Goal: Use online tool/utility: Utilize a website feature to perform a specific function

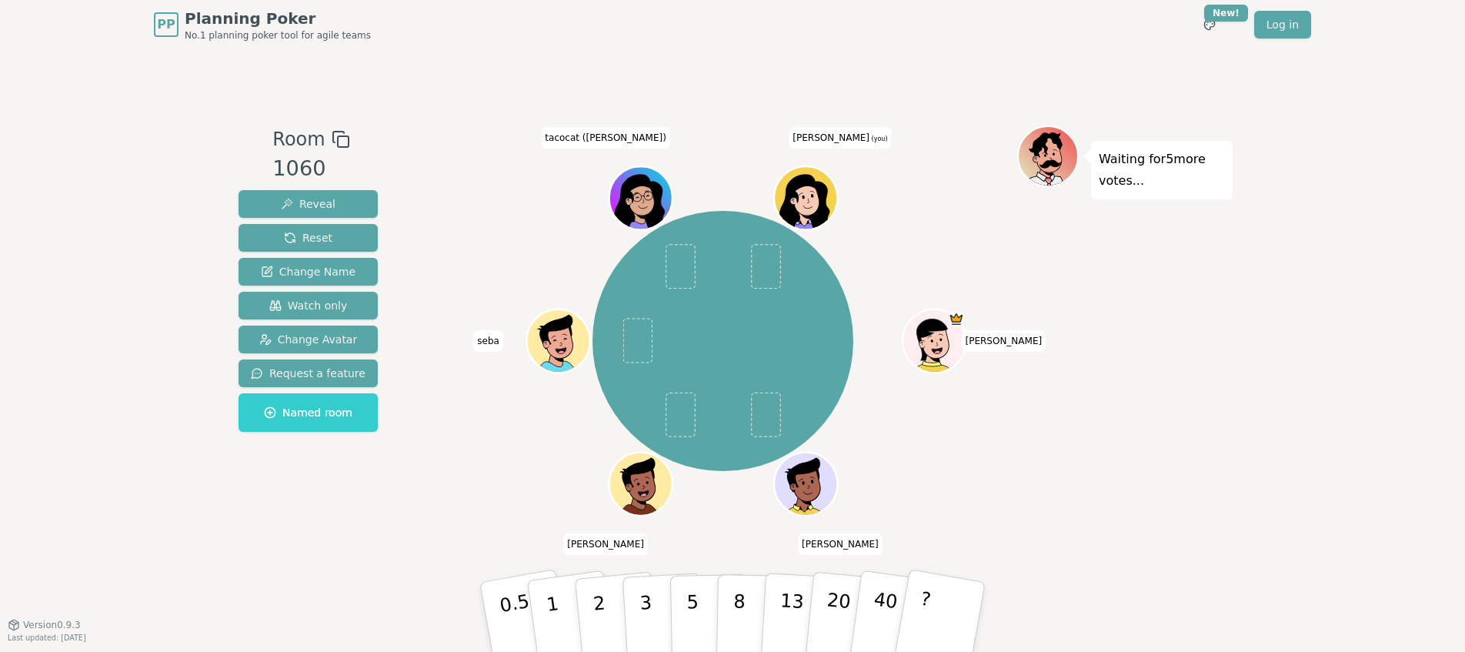
click at [800, 205] on icon at bounding box center [808, 207] width 31 height 11
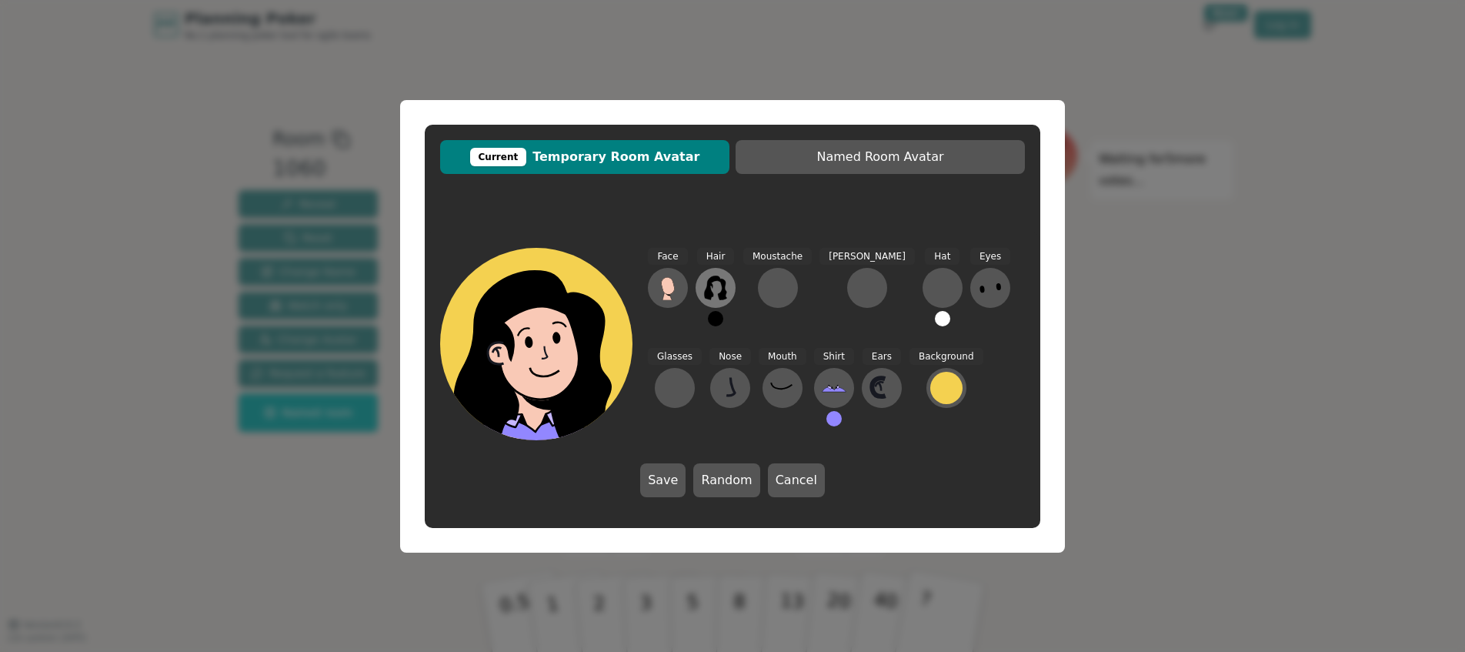
click at [720, 274] on button at bounding box center [716, 288] width 40 height 40
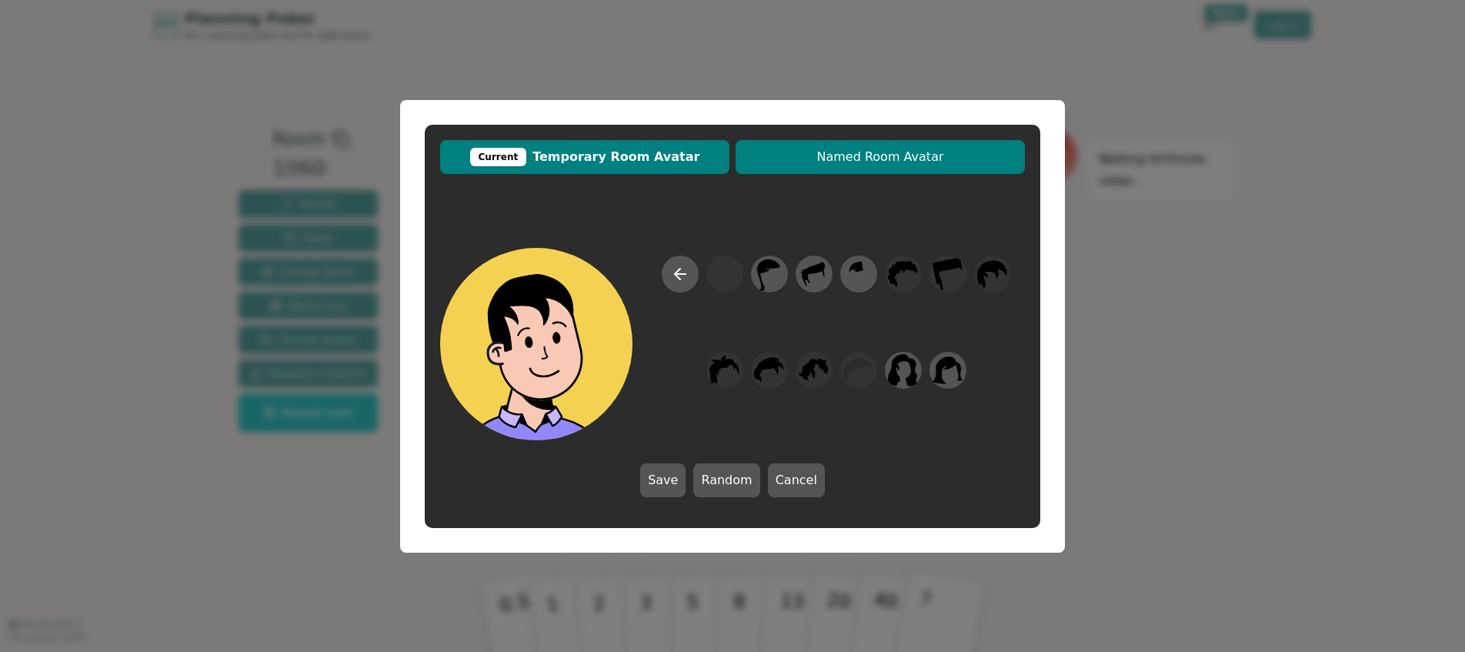
click at [818, 162] on span "Named Room Avatar" at bounding box center [880, 157] width 274 height 18
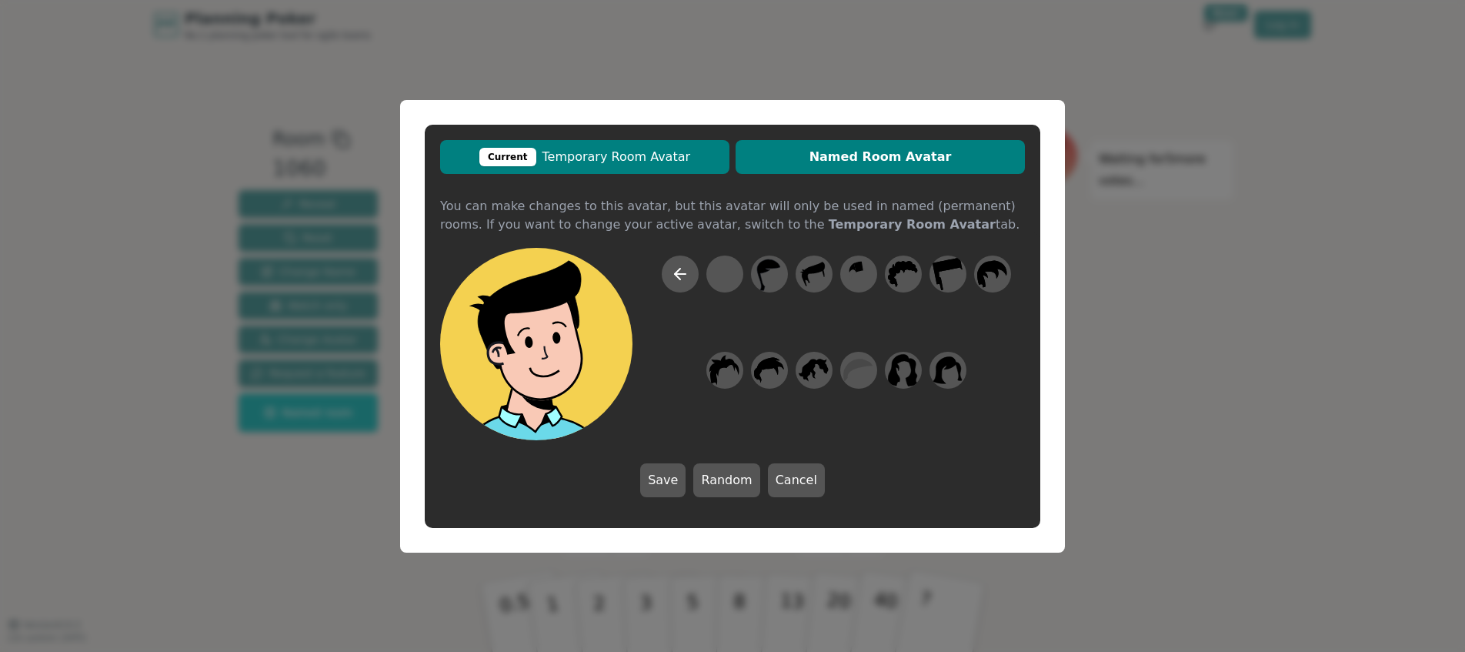
click at [652, 152] on span "Current Temporary Room Avatar" at bounding box center [585, 157] width 274 height 18
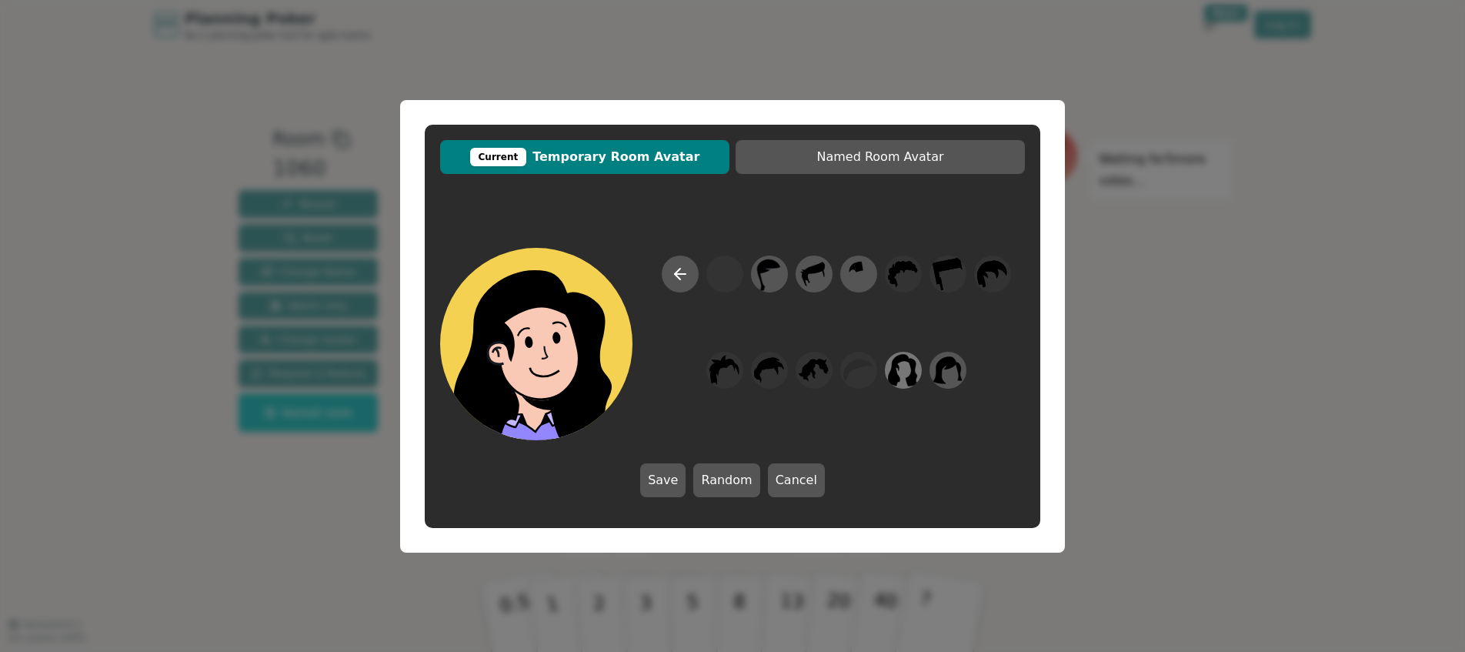
click at [898, 369] on icon at bounding box center [903, 369] width 30 height 35
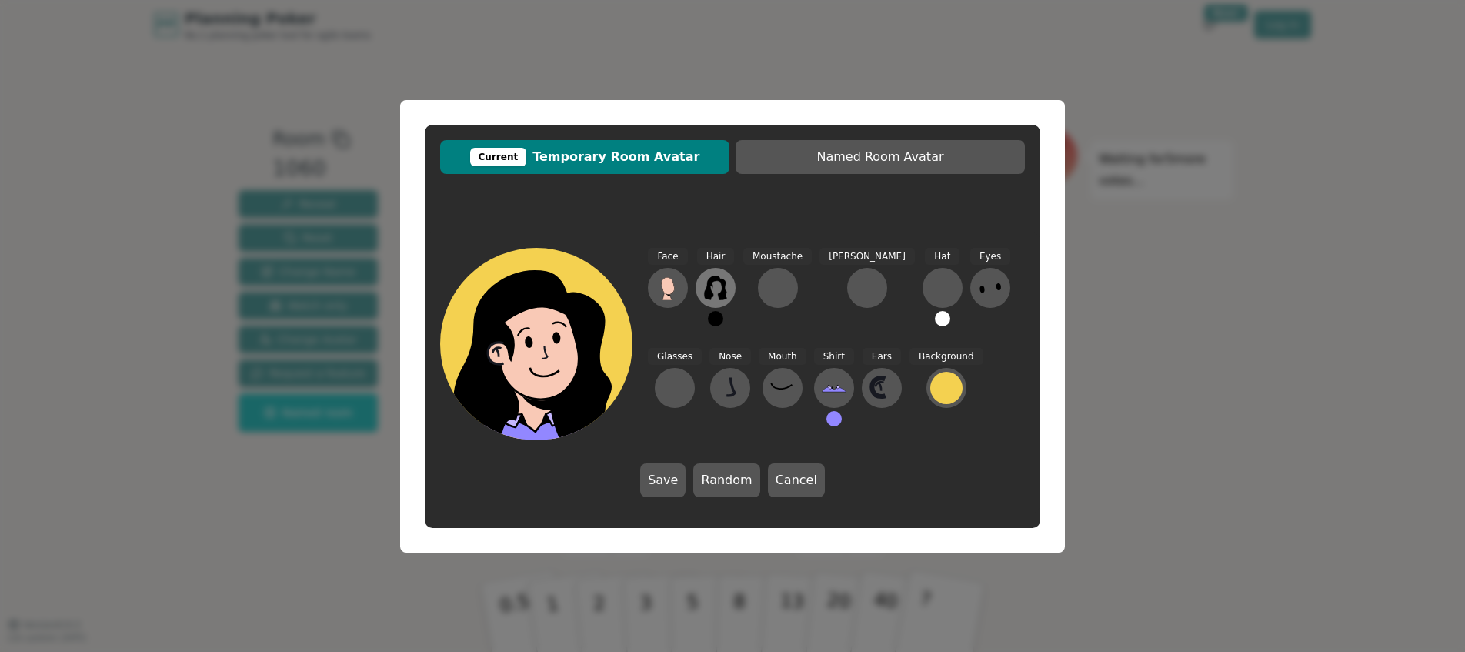
click at [723, 296] on icon at bounding box center [715, 287] width 22 height 25
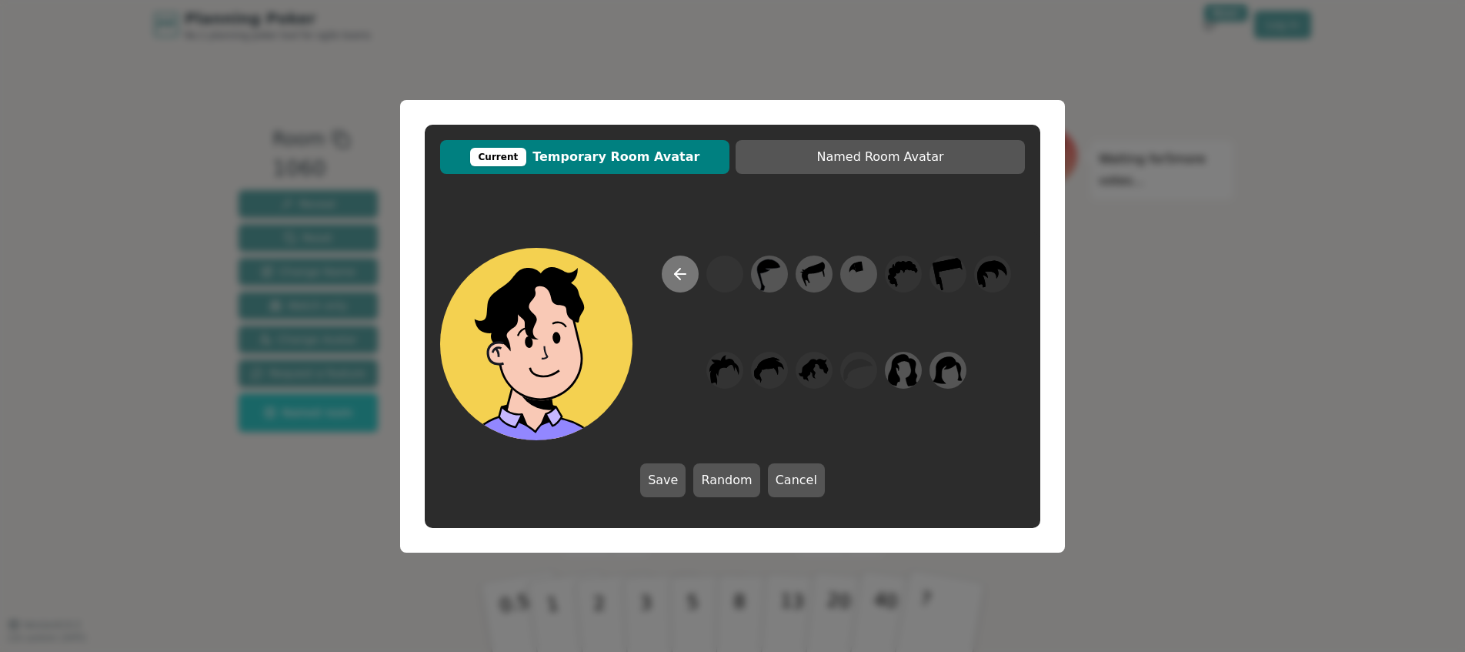
click at [675, 285] on button at bounding box center [680, 273] width 37 height 37
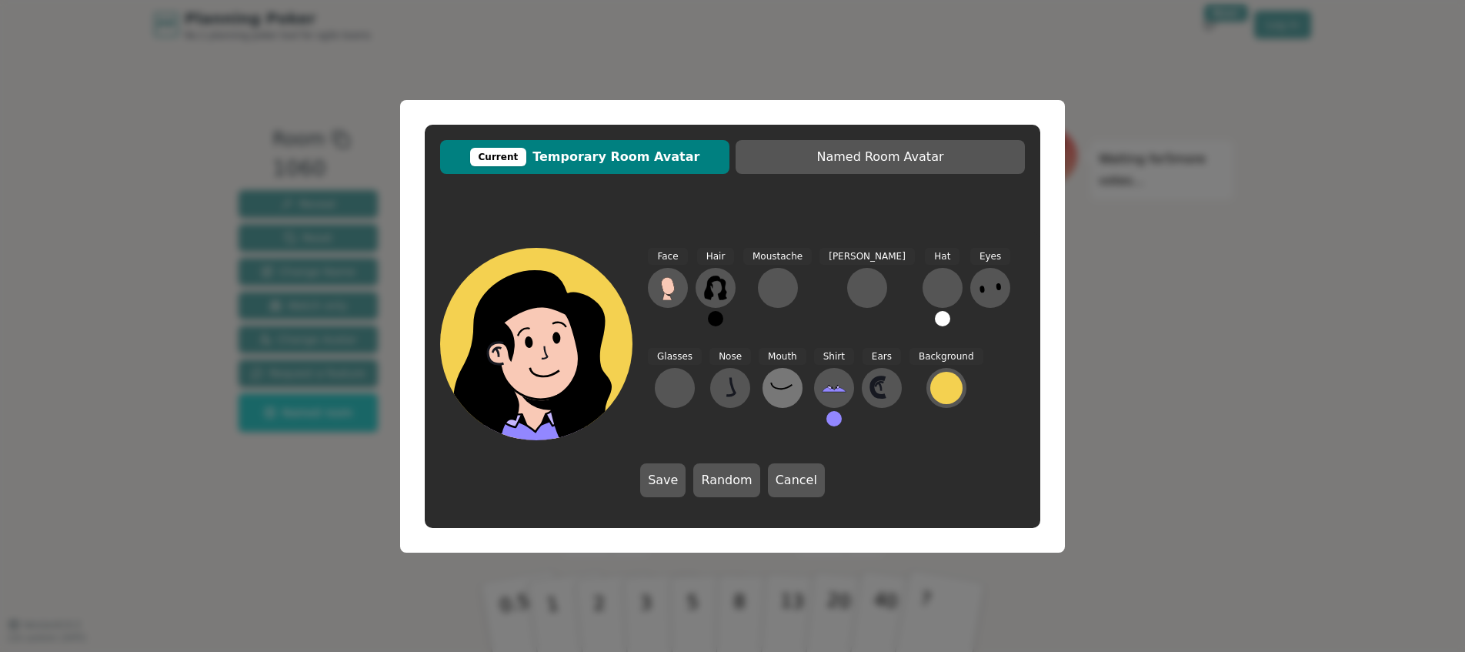
click at [770, 393] on icon at bounding box center [782, 388] width 25 height 25
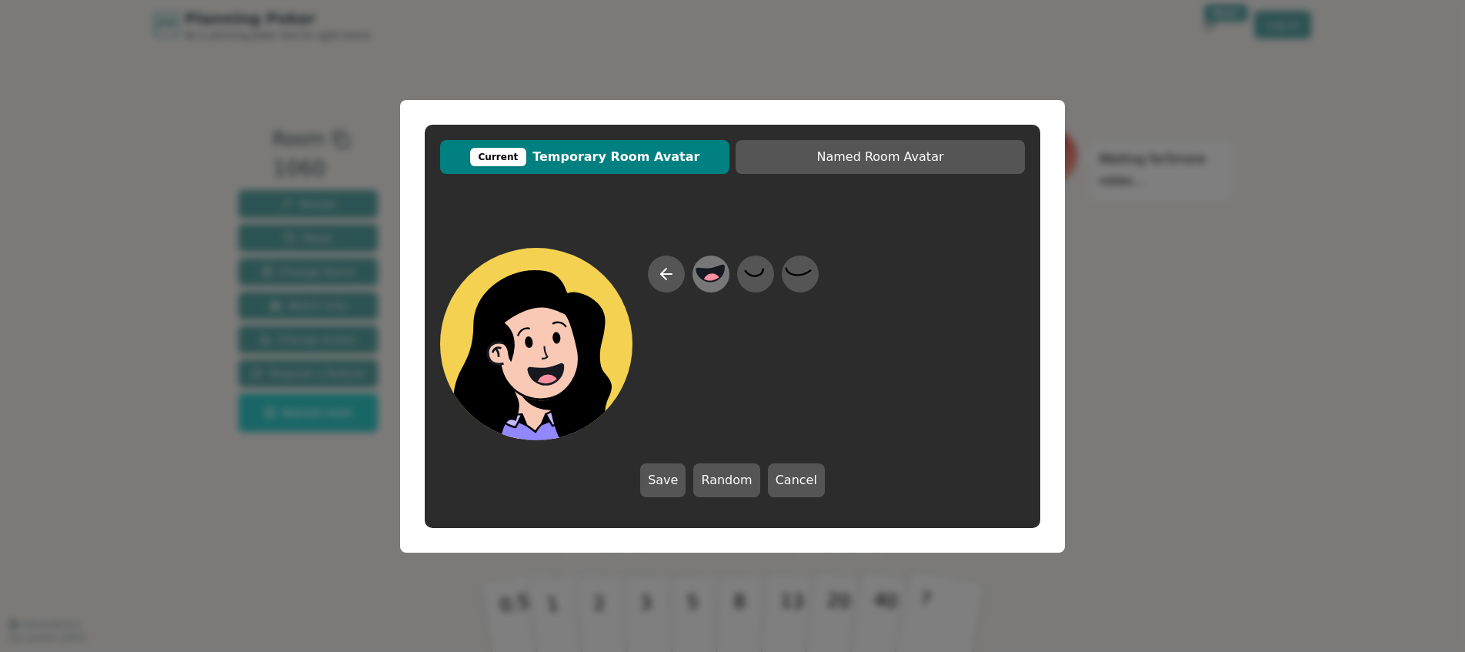
click at [717, 273] on icon at bounding box center [711, 273] width 28 height 16
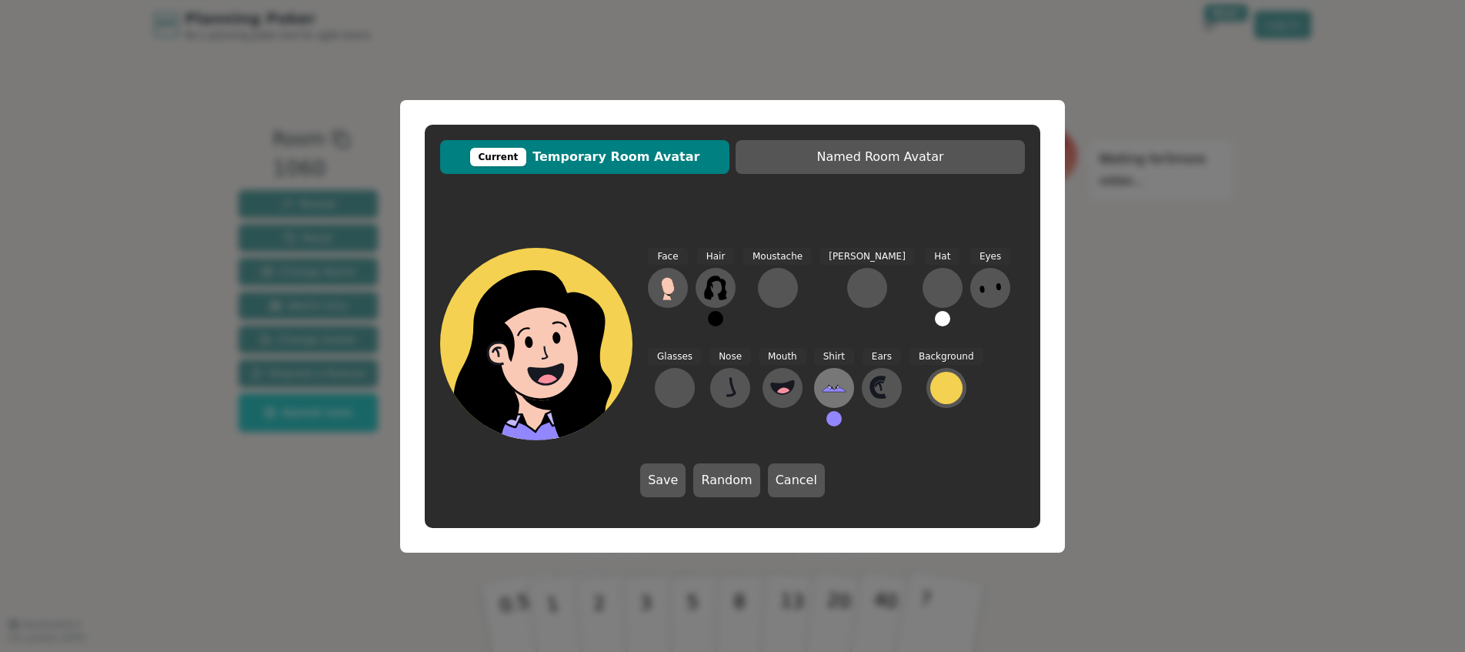
click at [822, 390] on icon at bounding box center [834, 389] width 24 height 5
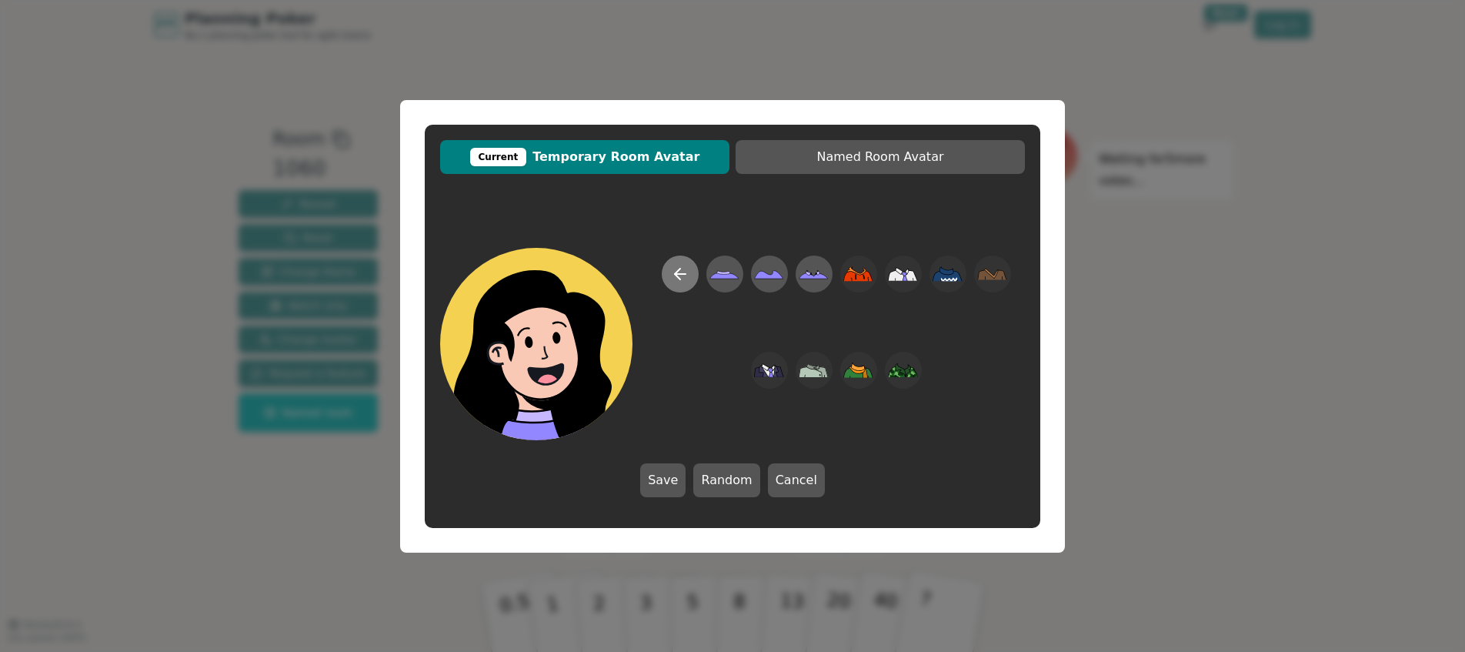
click at [674, 271] on icon at bounding box center [680, 274] width 18 height 18
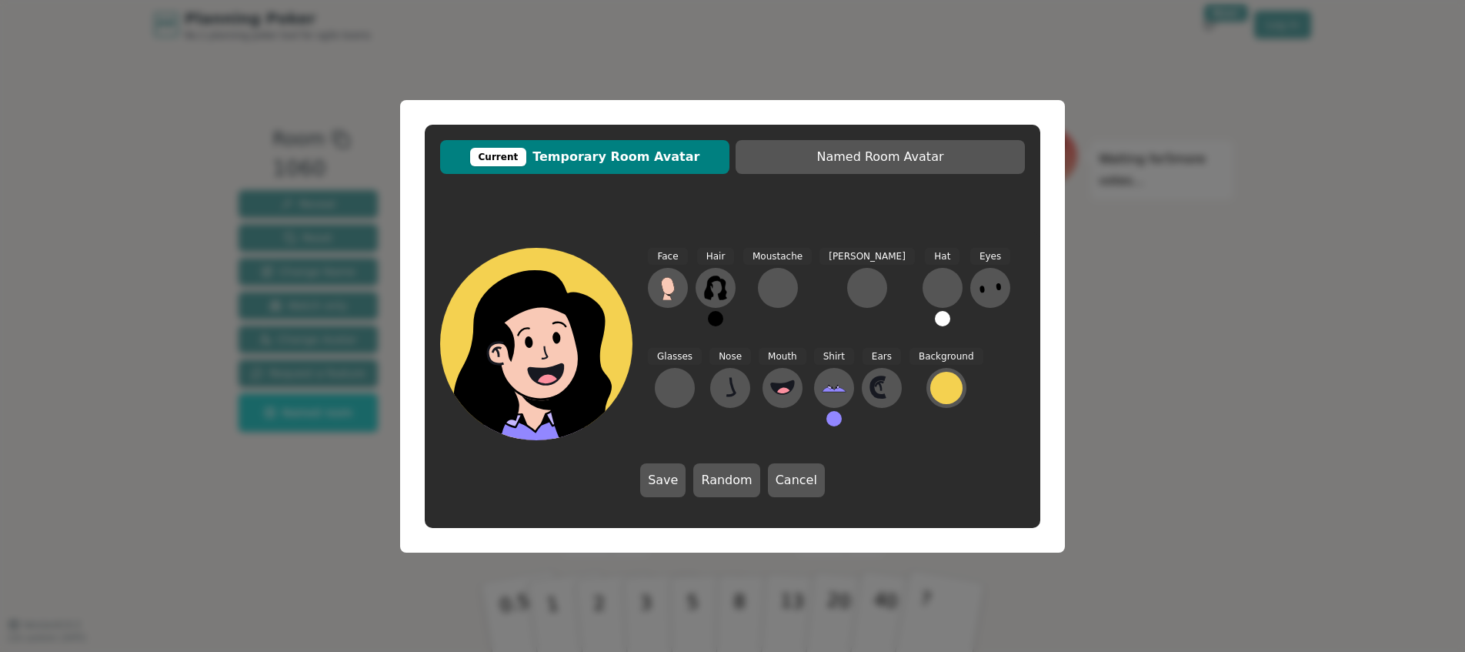
click at [935, 317] on button at bounding box center [942, 318] width 15 height 15
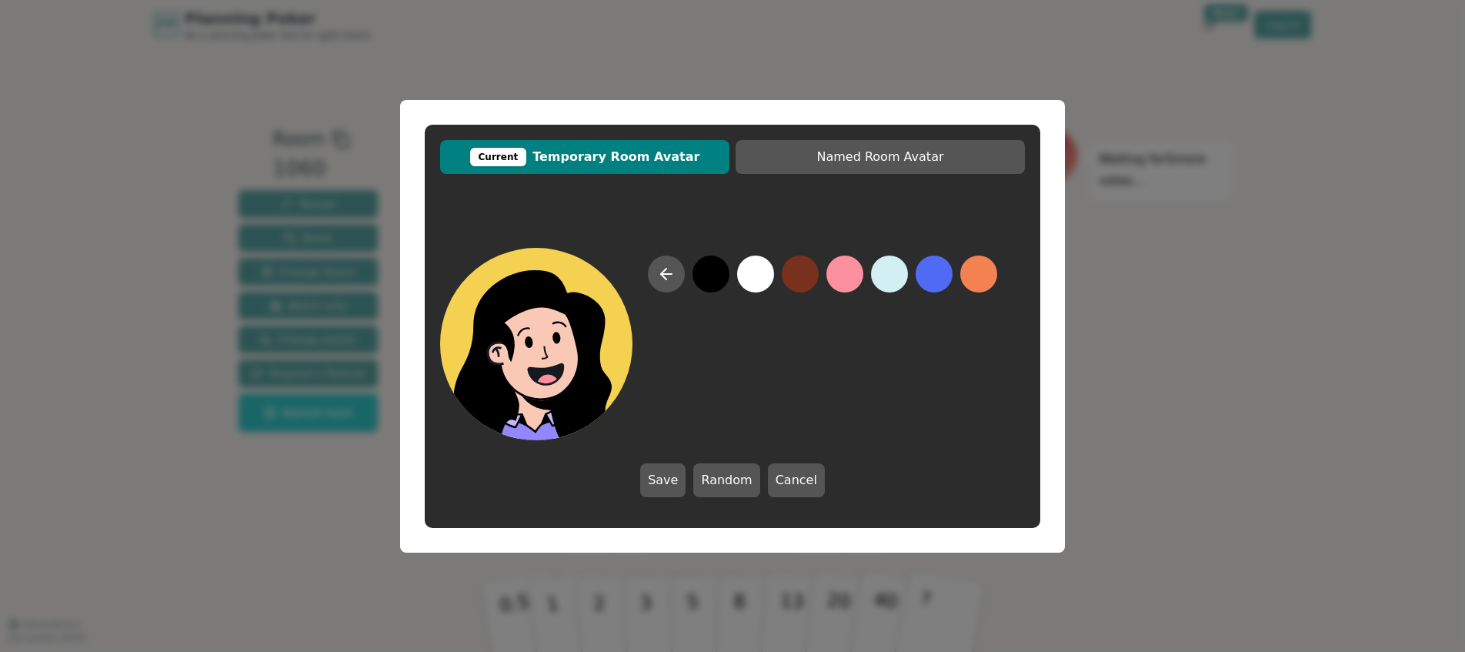
click at [746, 270] on button at bounding box center [755, 273] width 37 height 37
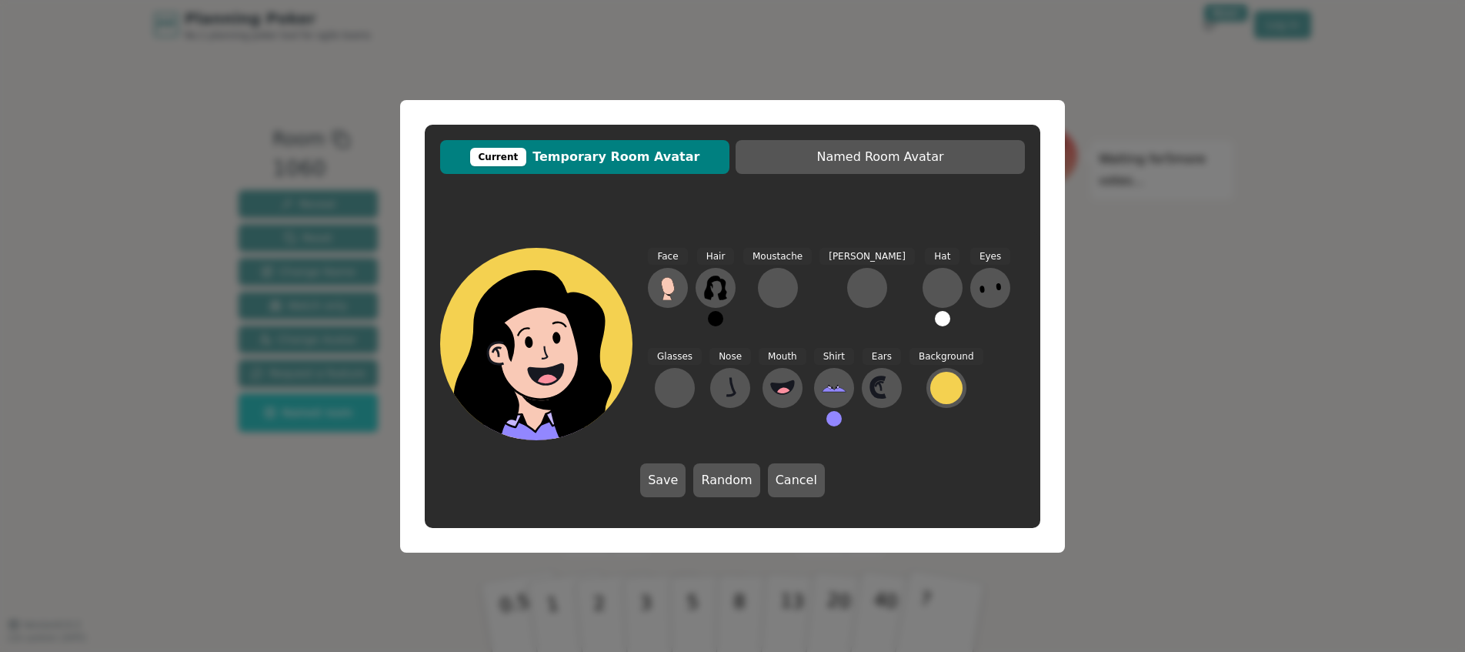
click at [935, 319] on button at bounding box center [942, 318] width 15 height 15
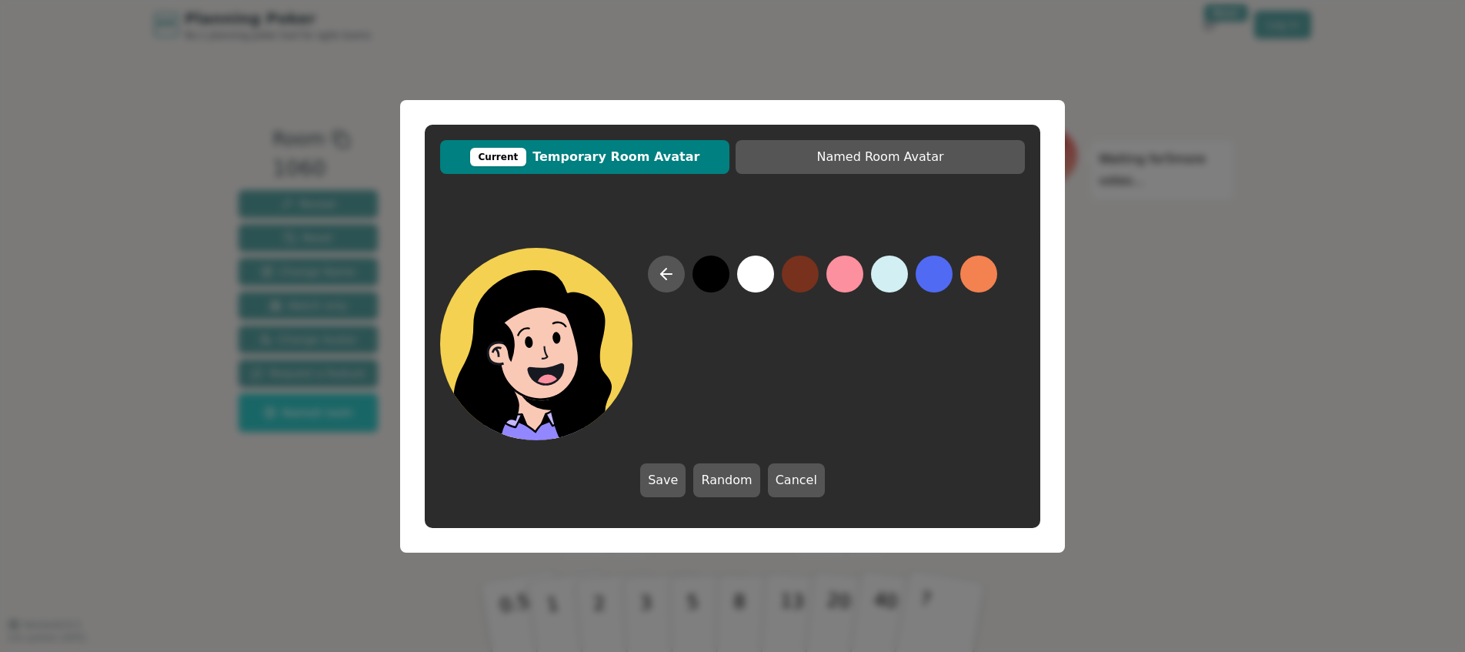
click at [801, 269] on button at bounding box center [800, 273] width 37 height 37
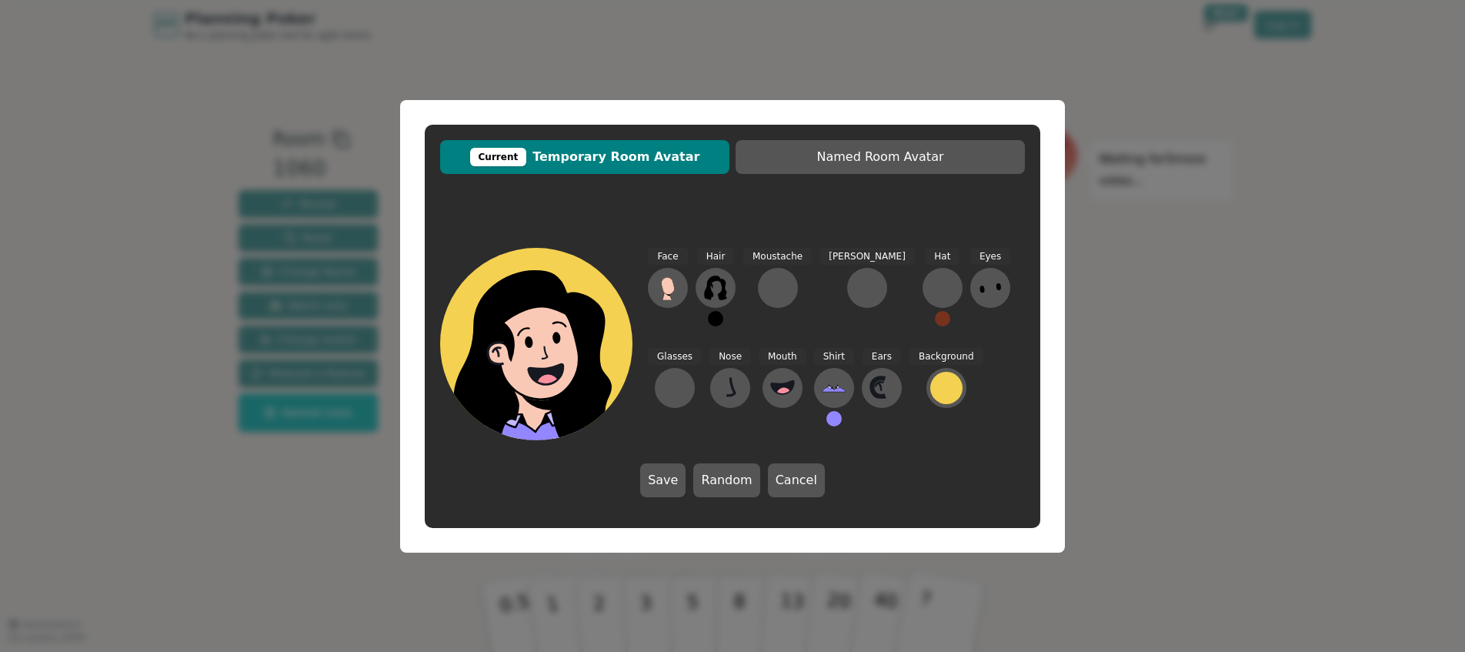
click at [935, 316] on button at bounding box center [942, 318] width 15 height 15
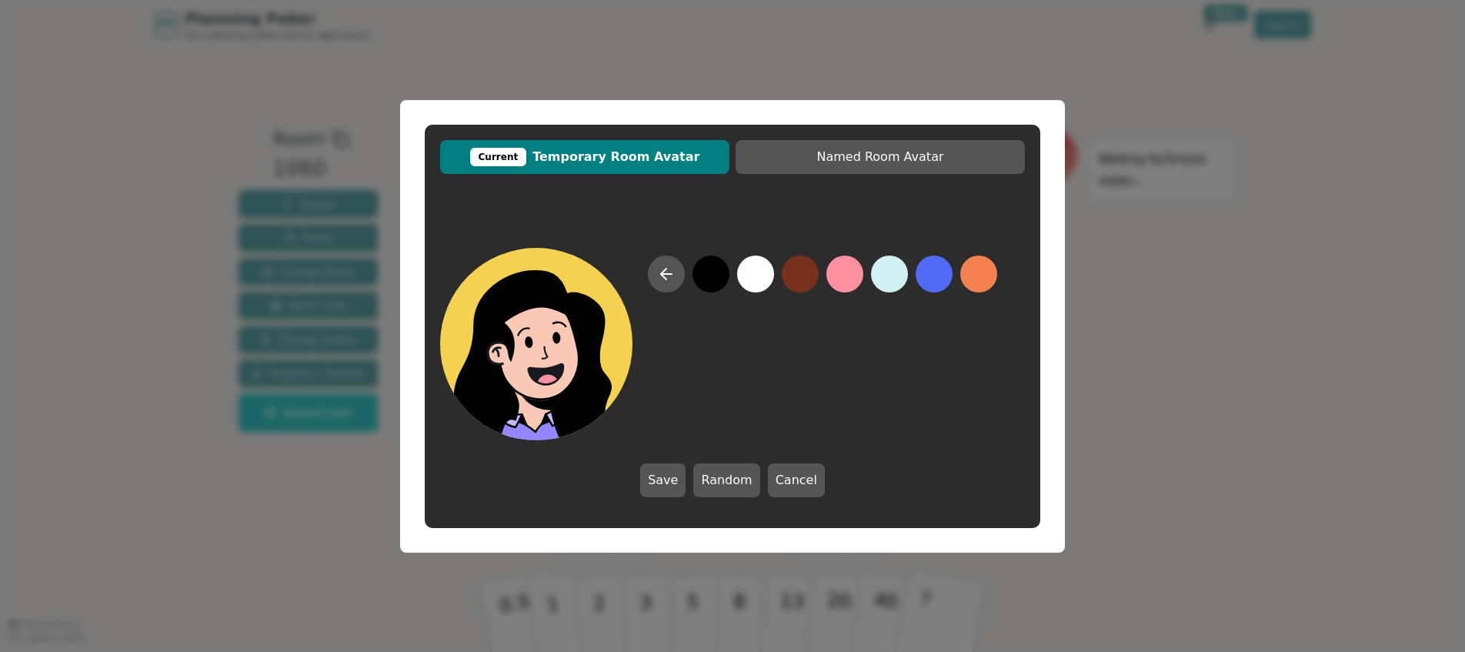
click at [750, 272] on button at bounding box center [755, 273] width 37 height 37
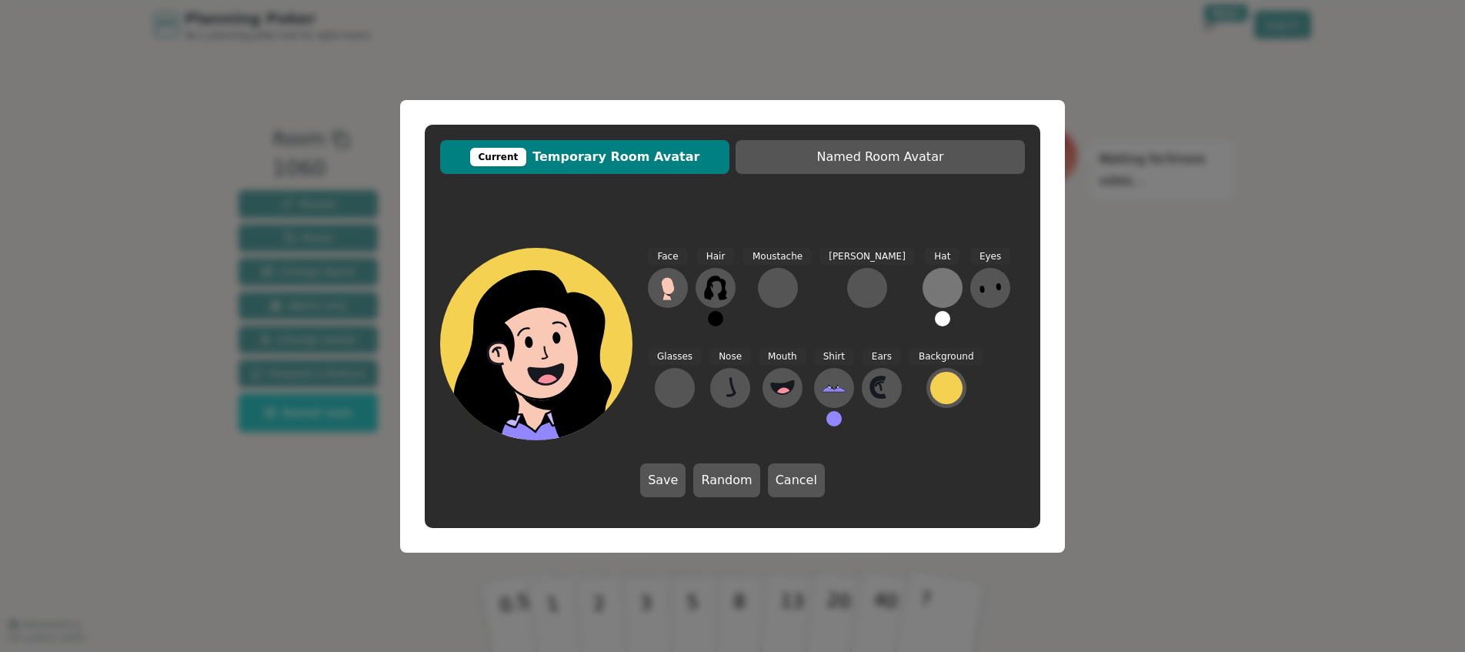
click at [930, 296] on div at bounding box center [942, 287] width 25 height 25
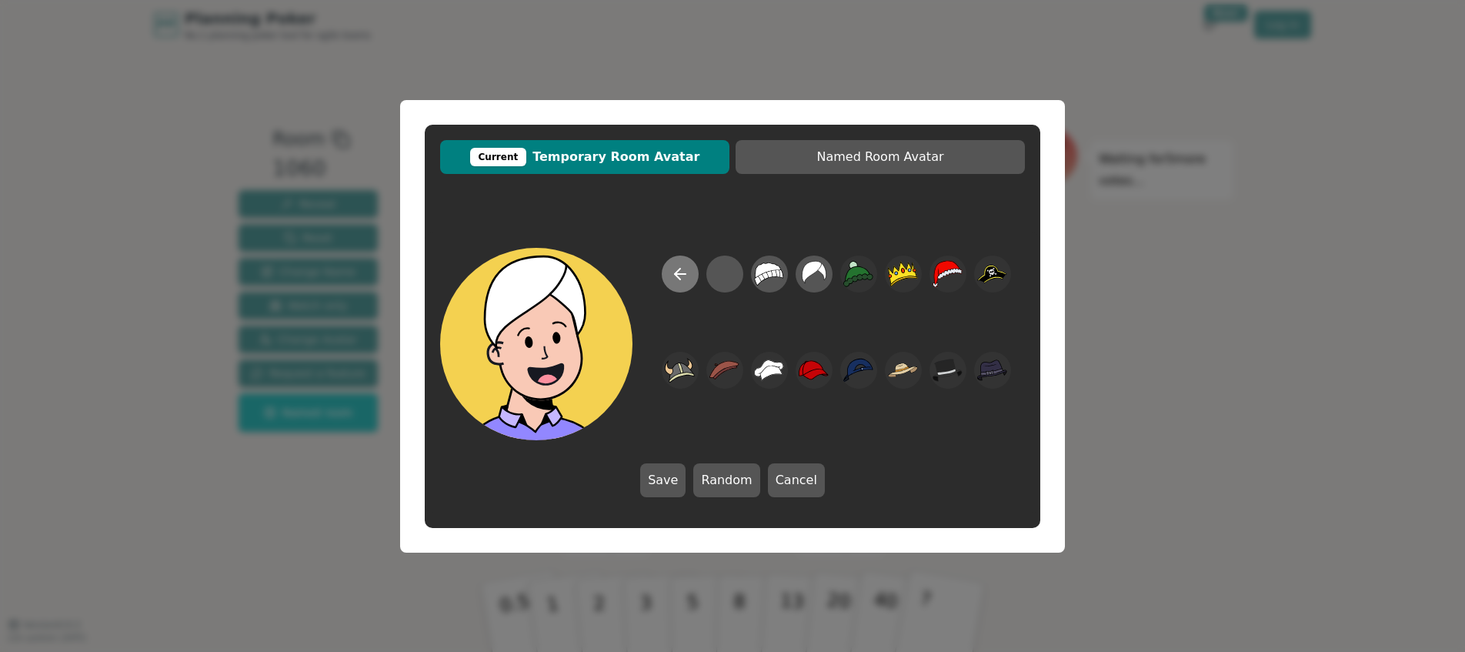
click at [679, 272] on icon at bounding box center [680, 274] width 18 height 18
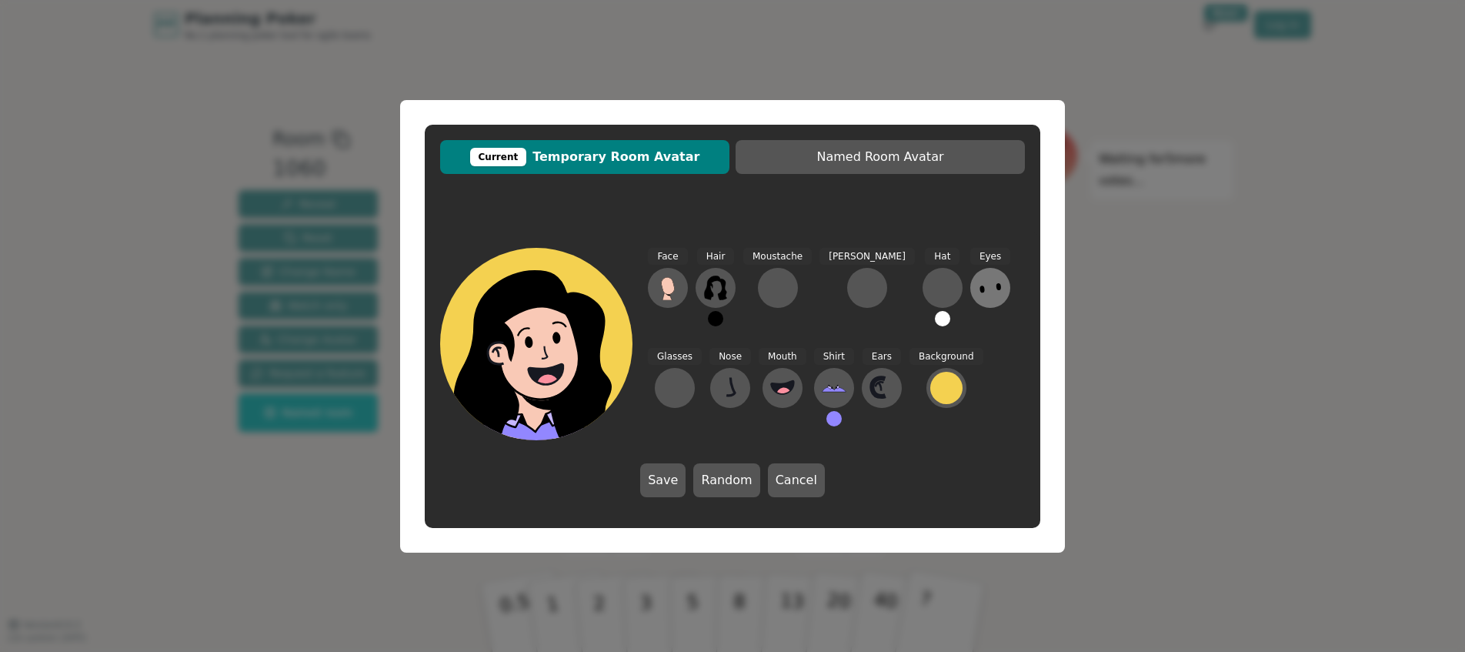
click at [978, 279] on icon at bounding box center [990, 287] width 25 height 25
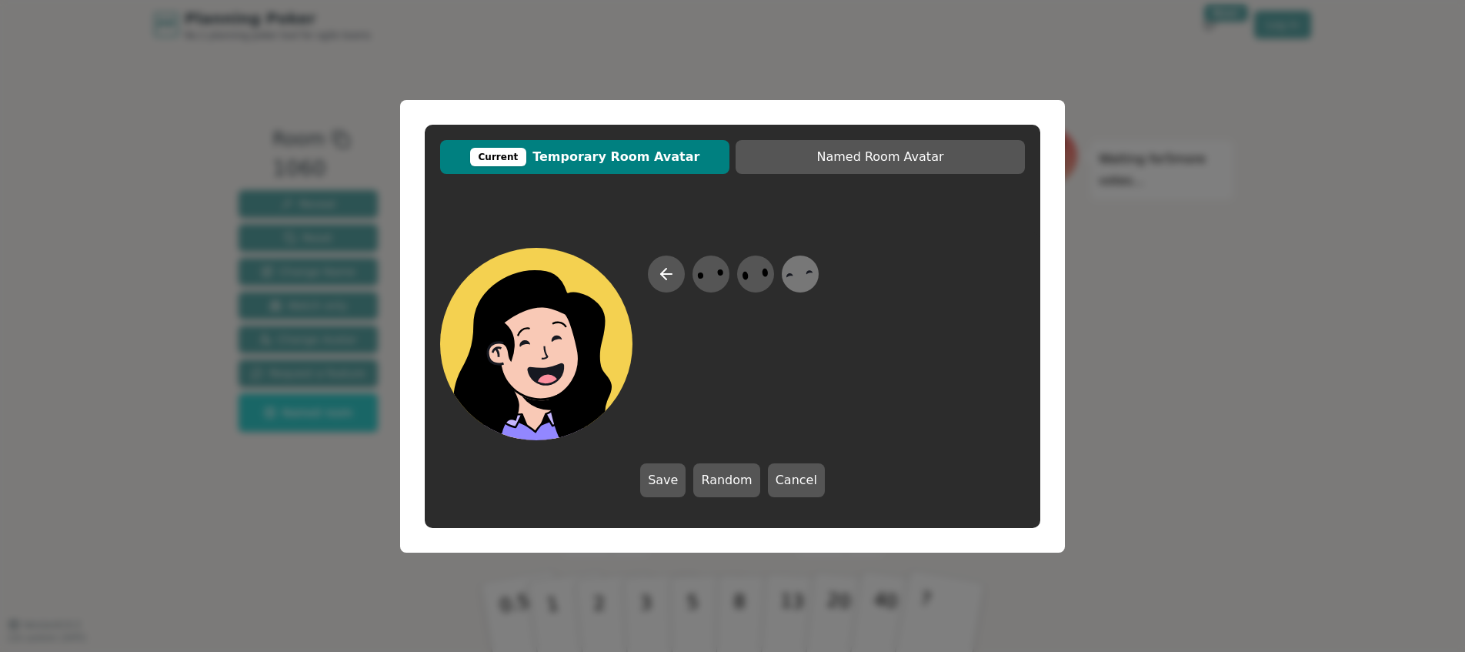
click at [798, 282] on icon at bounding box center [800, 273] width 30 height 35
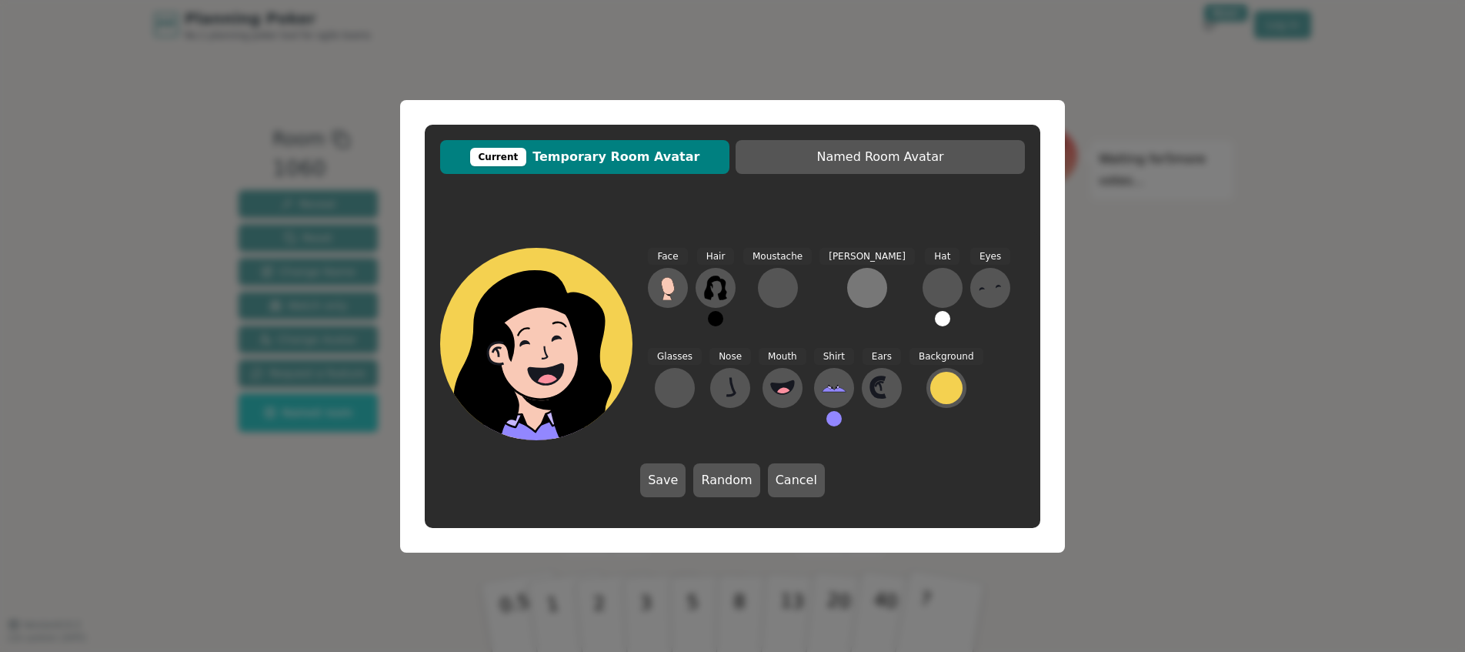
click at [855, 277] on div at bounding box center [867, 287] width 25 height 25
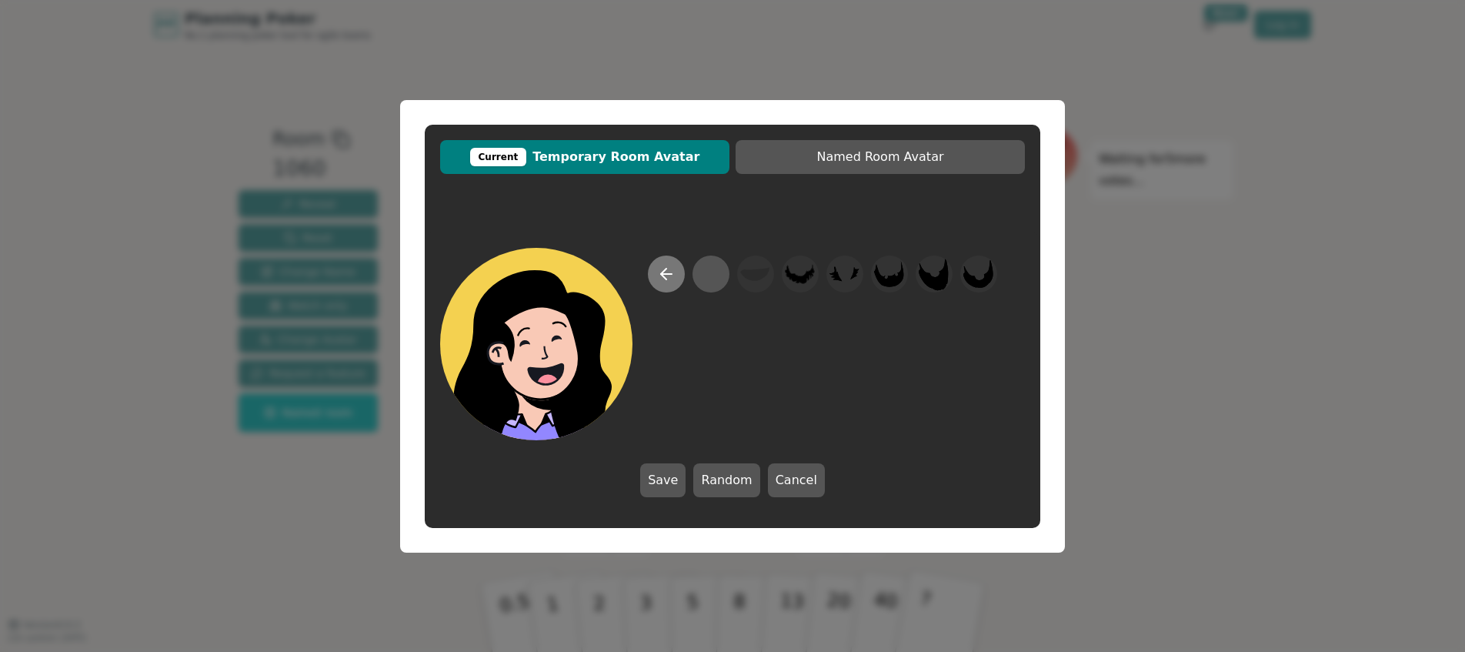
click at [672, 266] on icon at bounding box center [666, 274] width 18 height 18
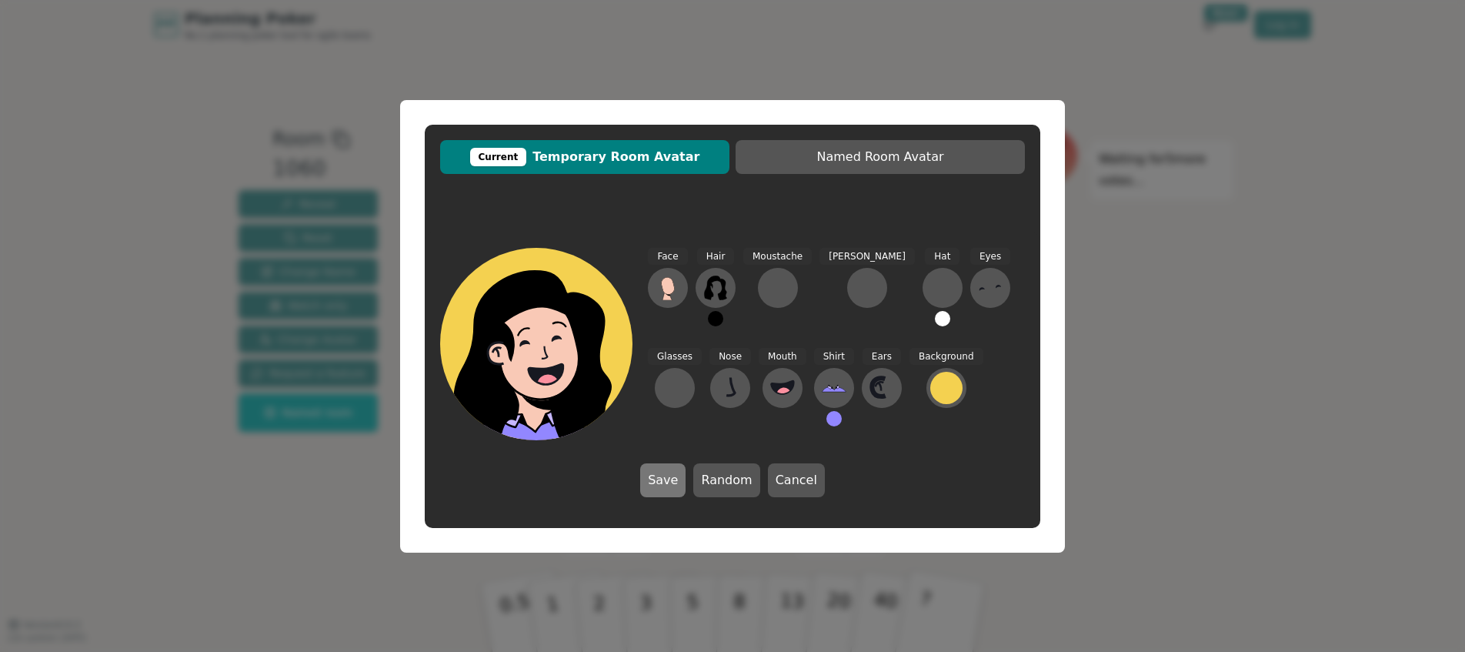
click at [669, 480] on button "Save" at bounding box center [662, 480] width 45 height 34
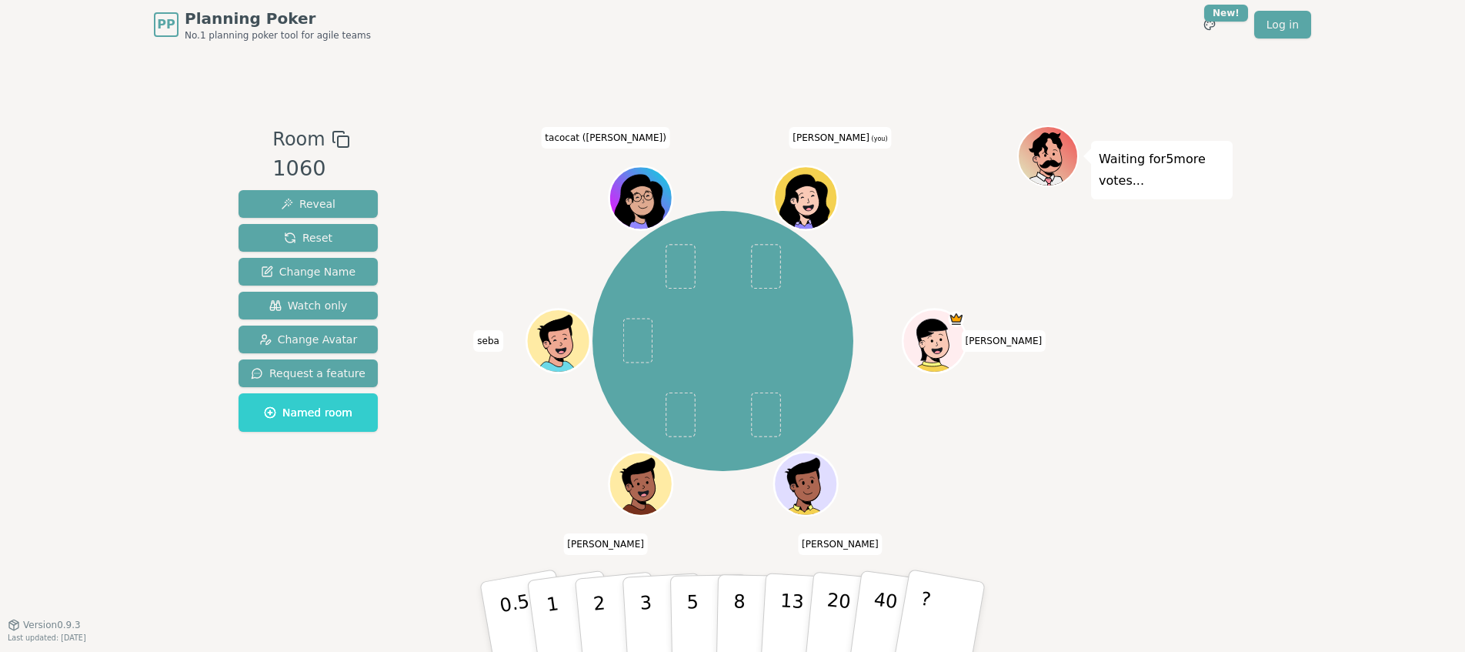
click at [799, 200] on icon at bounding box center [807, 197] width 62 height 8
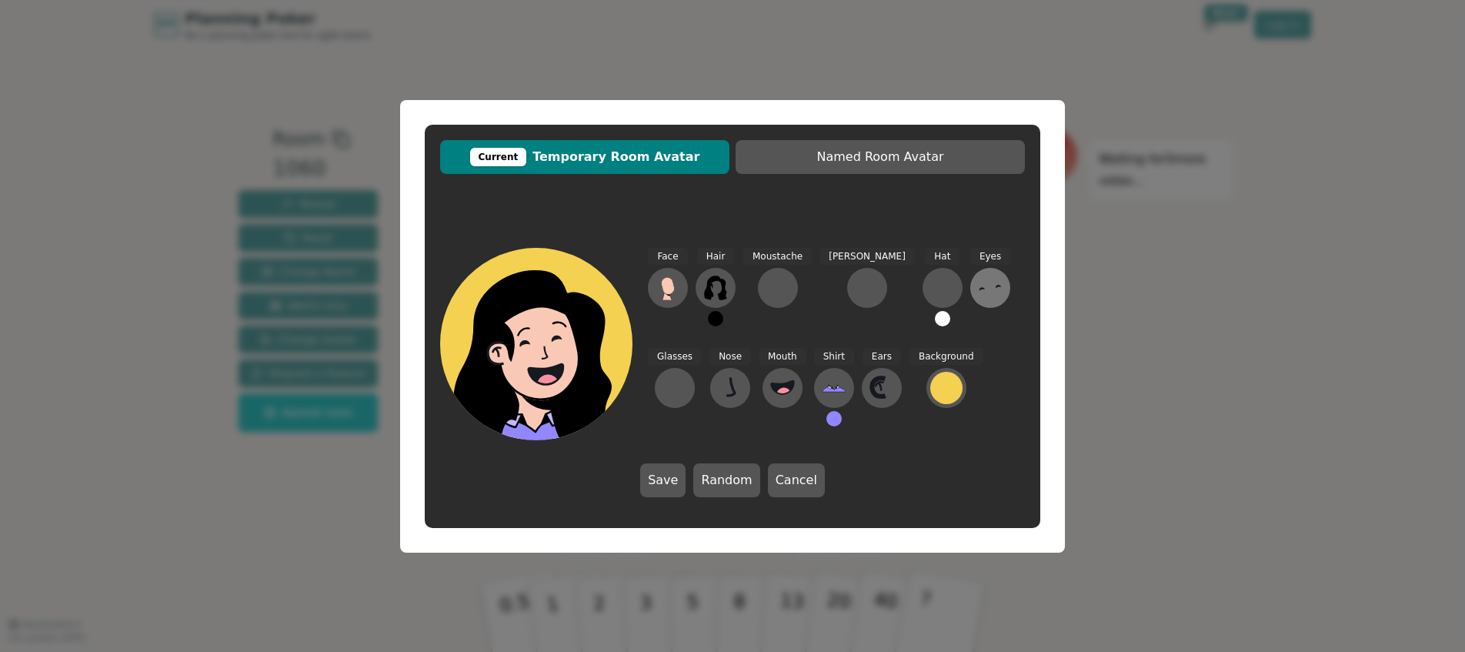
click at [978, 285] on icon at bounding box center [990, 287] width 25 height 25
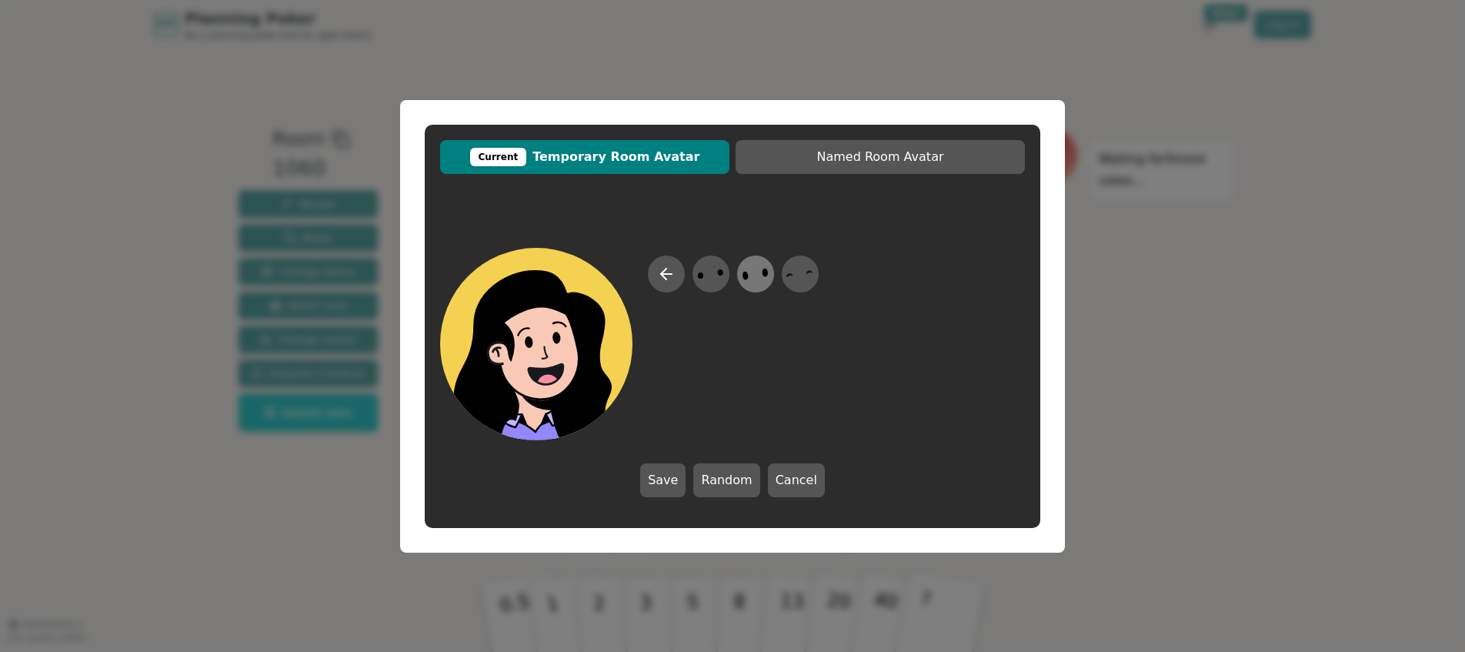
click at [750, 278] on icon at bounding box center [755, 273] width 30 height 35
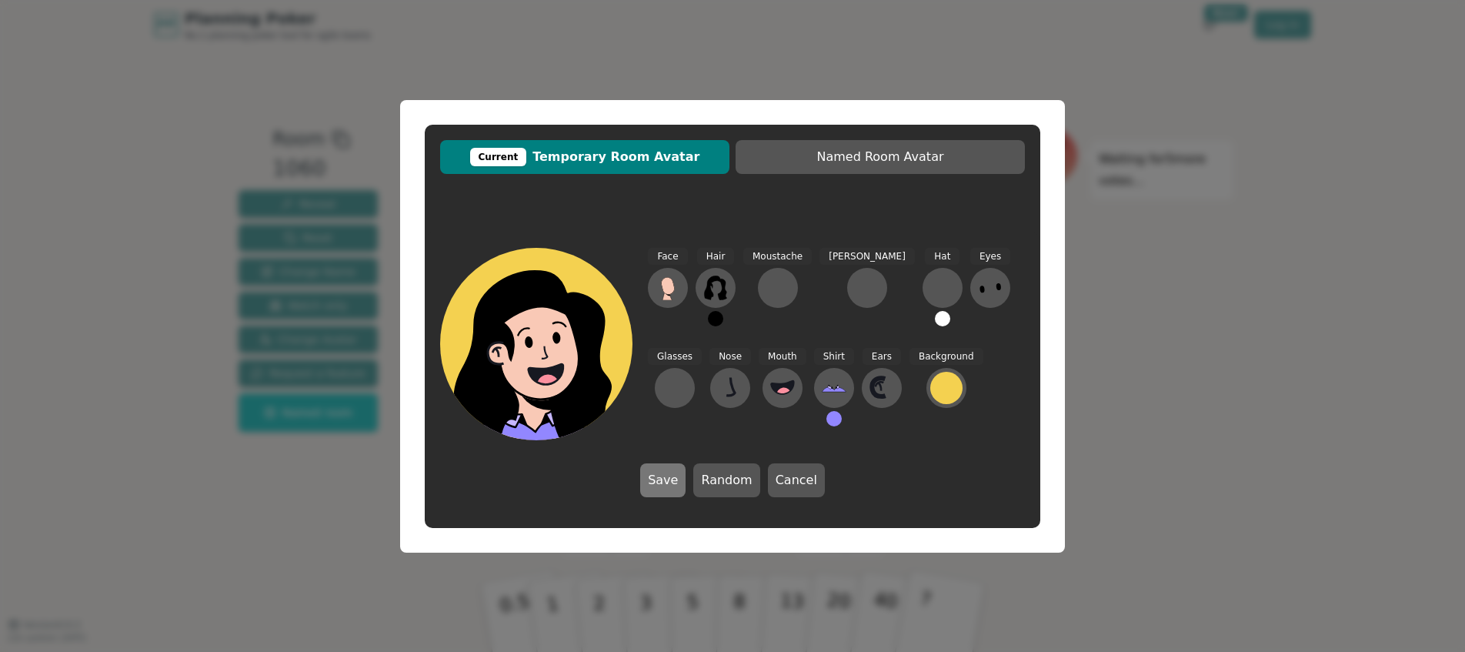
click at [670, 482] on button "Save" at bounding box center [662, 480] width 45 height 34
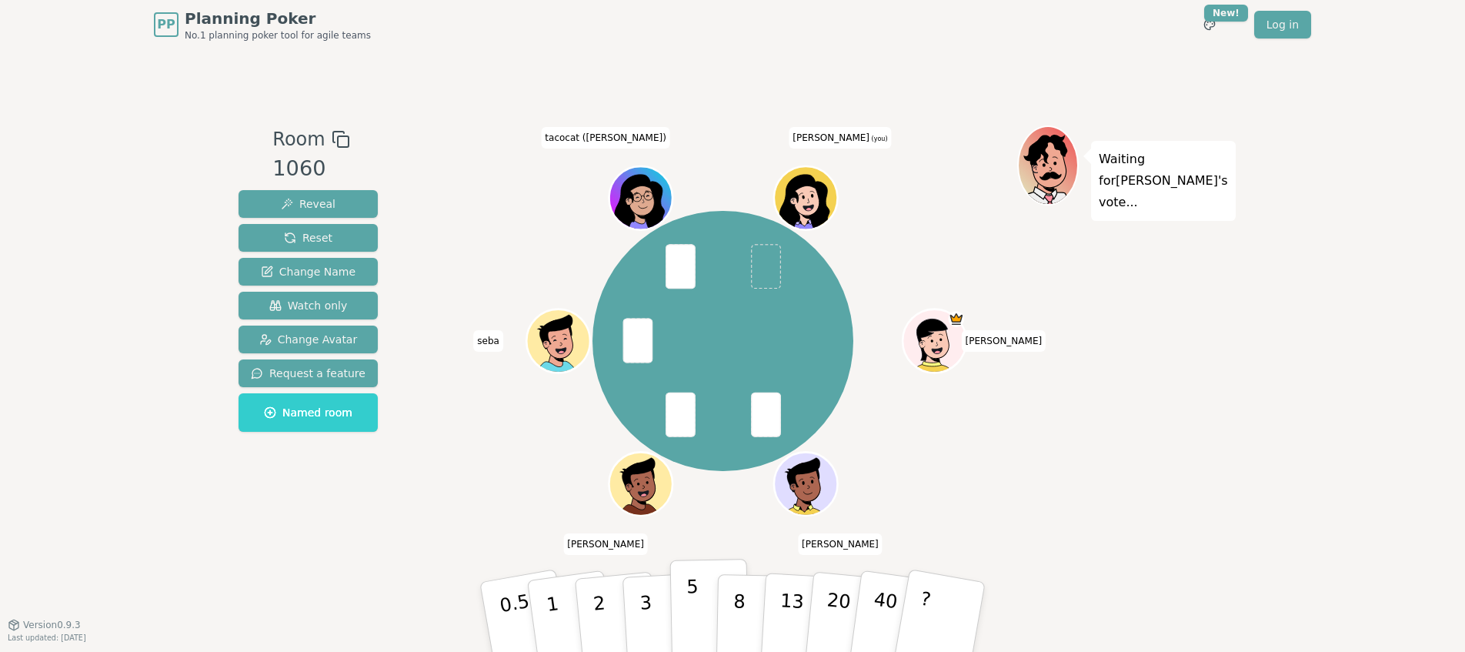
click at [683, 606] on button "5" at bounding box center [709, 617] width 79 height 117
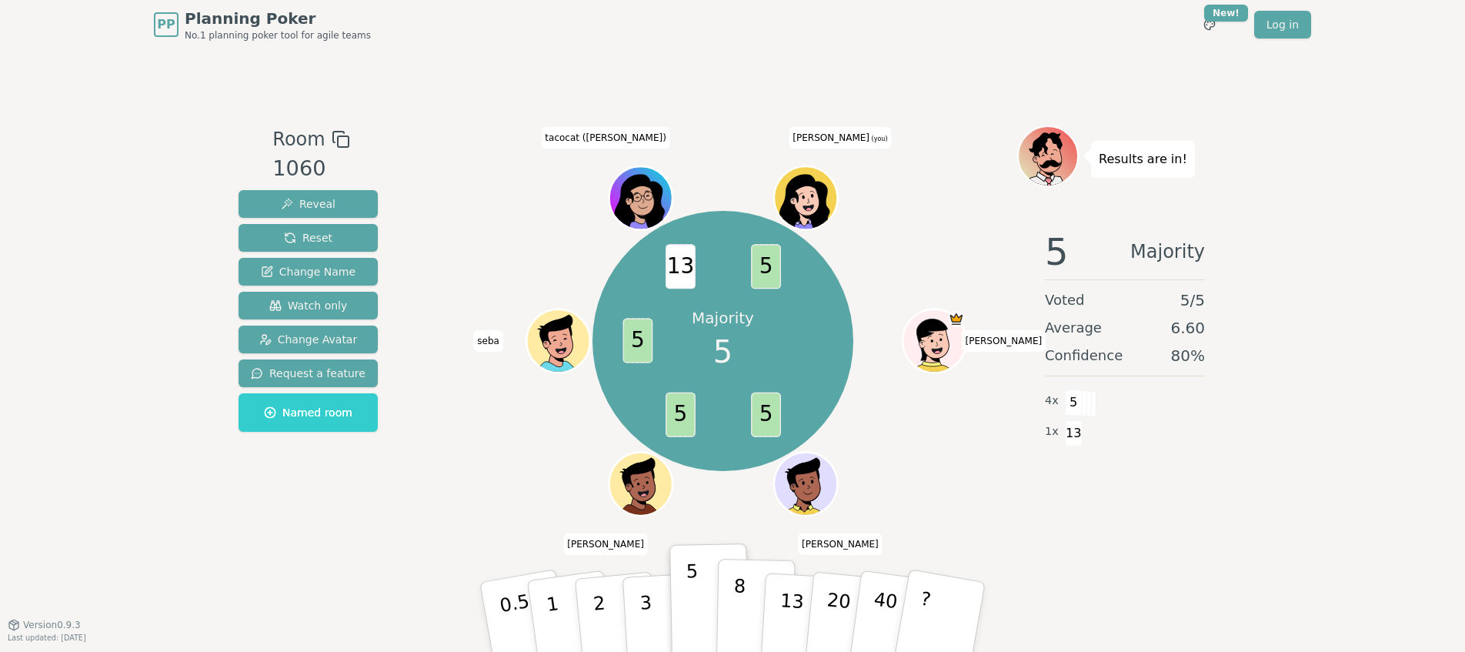
click at [728, 608] on button "8" at bounding box center [755, 617] width 79 height 117
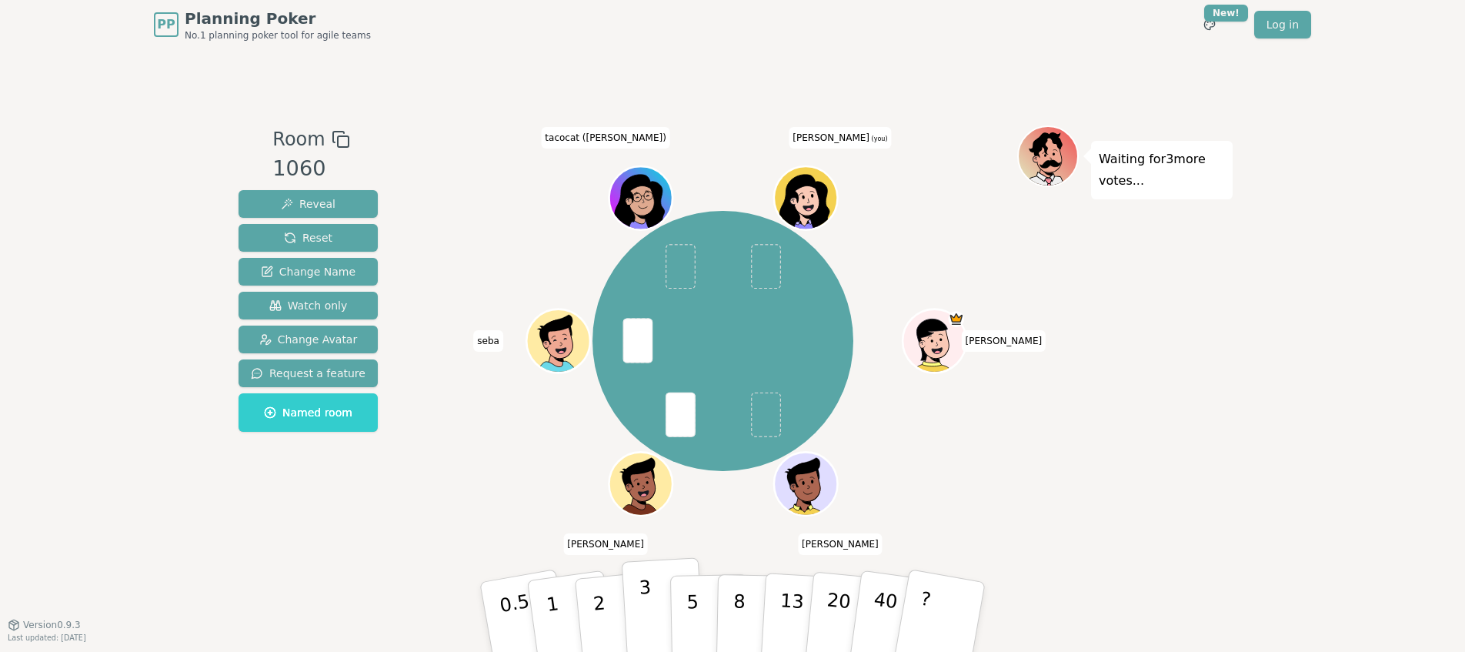
click at [647, 614] on p "3" at bounding box center [647, 618] width 17 height 84
click at [650, 590] on button "3" at bounding box center [664, 617] width 84 height 120
click at [615, 606] on button "2" at bounding box center [617, 617] width 88 height 122
